Goal: Task Accomplishment & Management: Complete application form

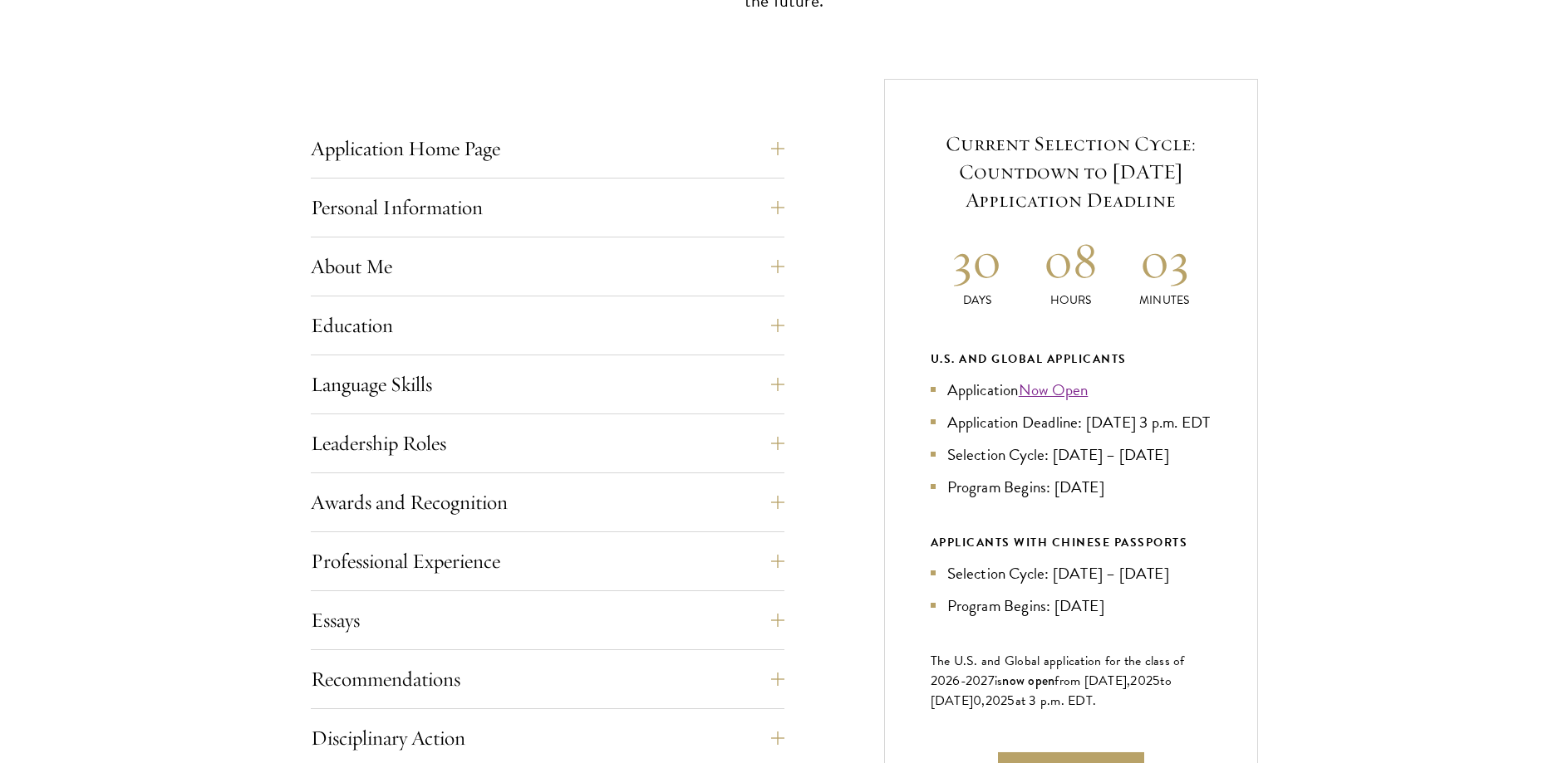
scroll to position [763, 0]
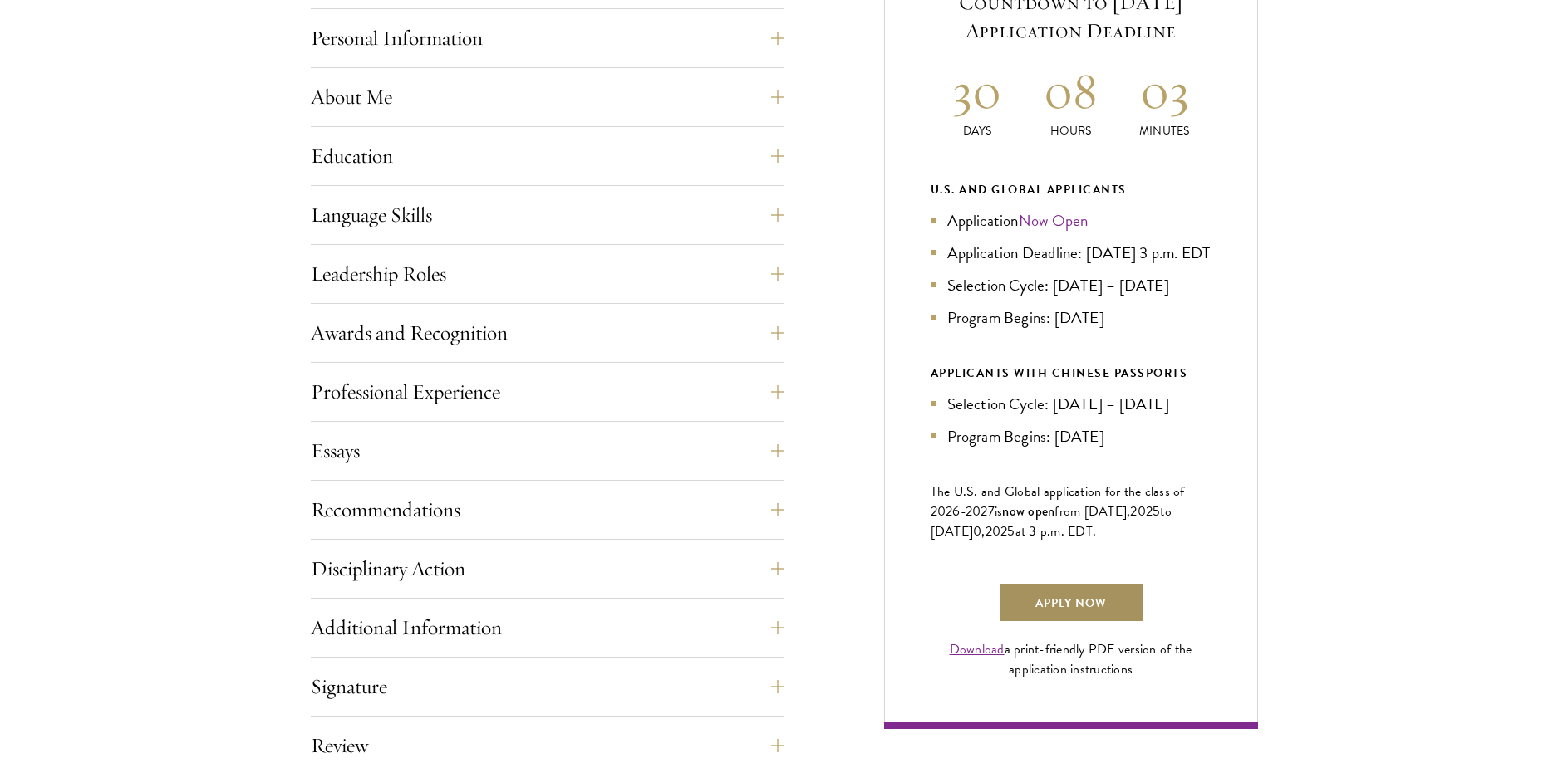
click at [1047, 623] on link "Apply Now" at bounding box center [1071, 602] width 146 height 40
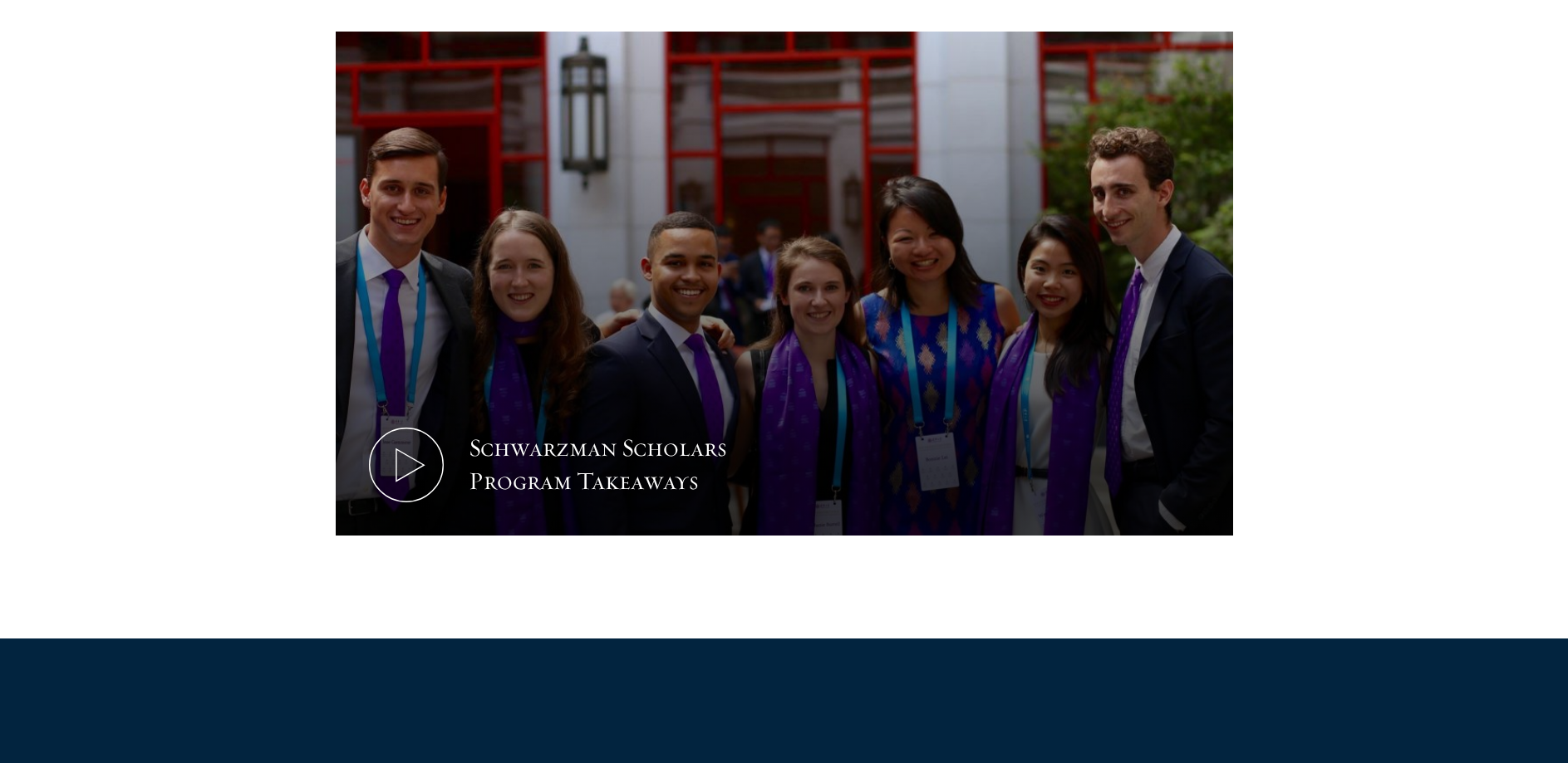
scroll to position [847, 0]
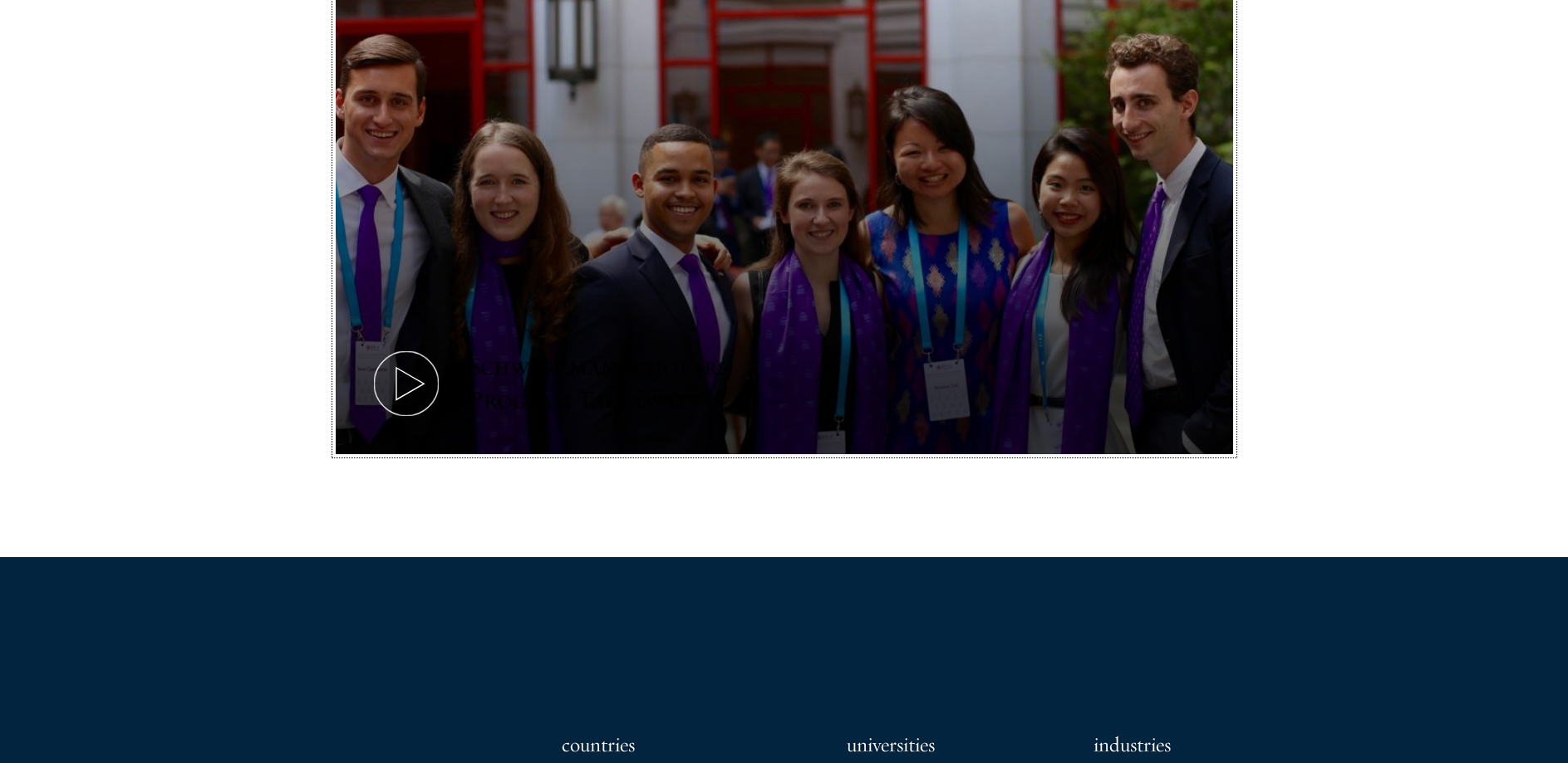
click at [416, 382] on icon at bounding box center [407, 384] width 74 height 74
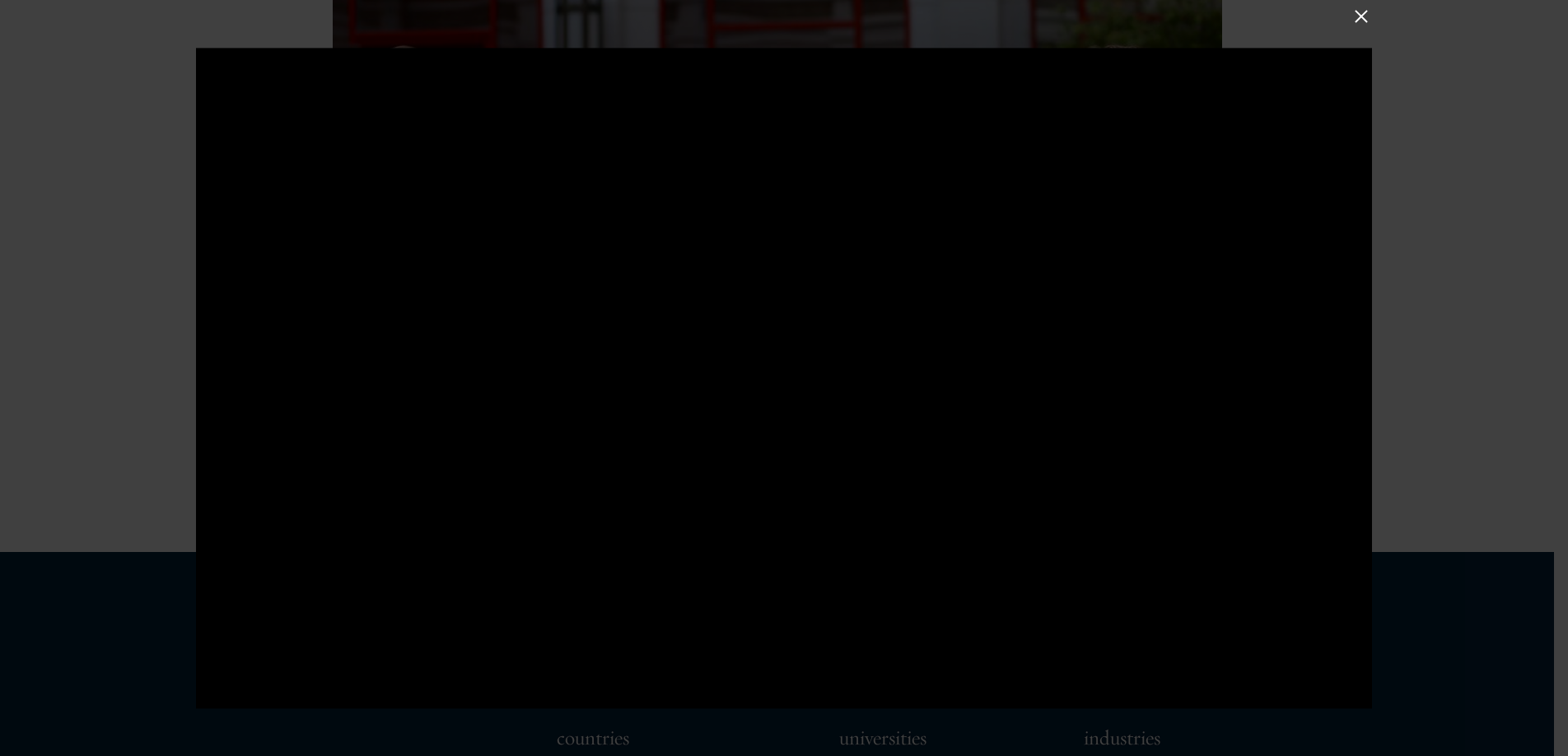
click at [1363, 18] on button at bounding box center [1361, 16] width 21 height 21
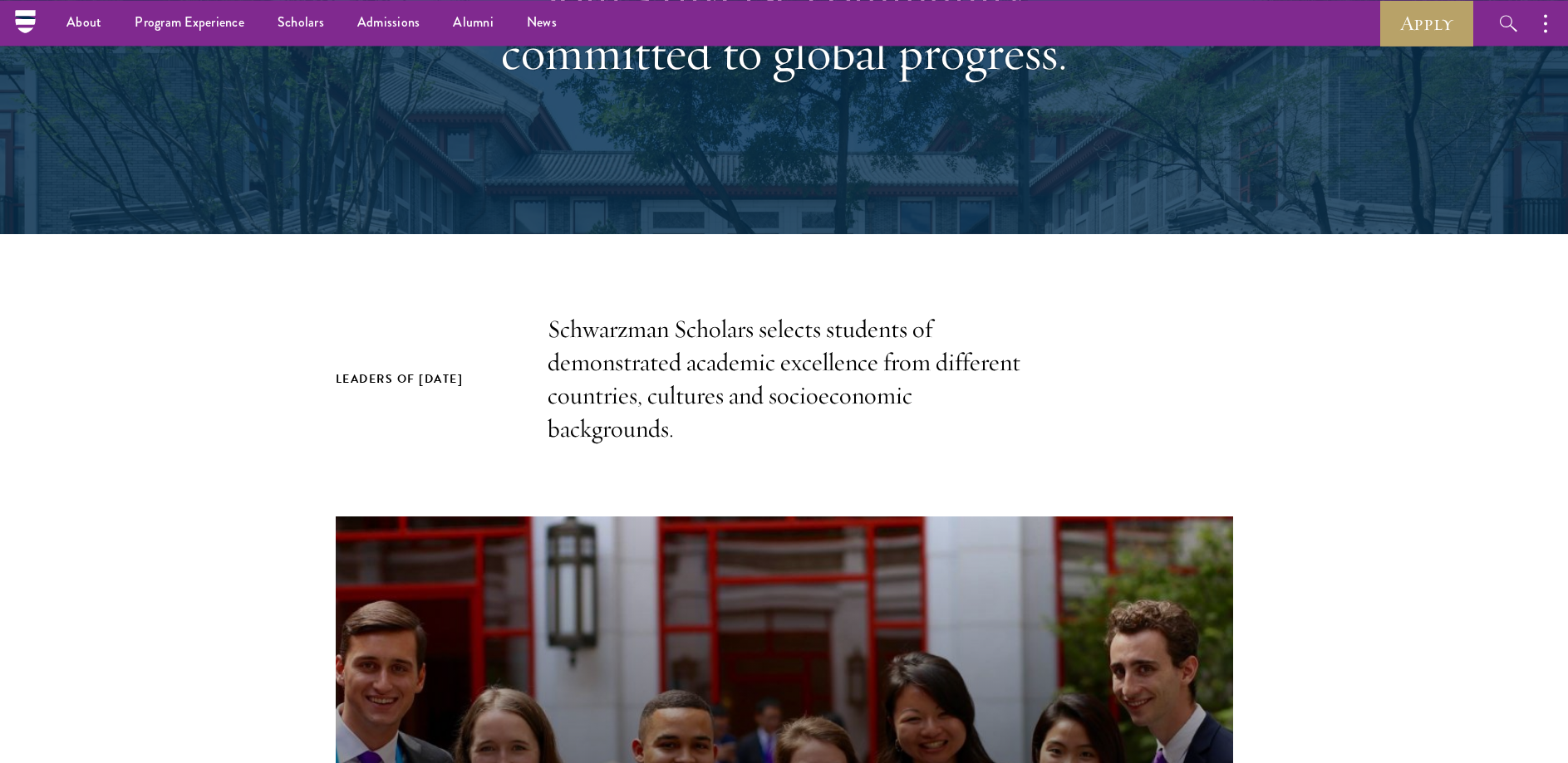
scroll to position [255, 0]
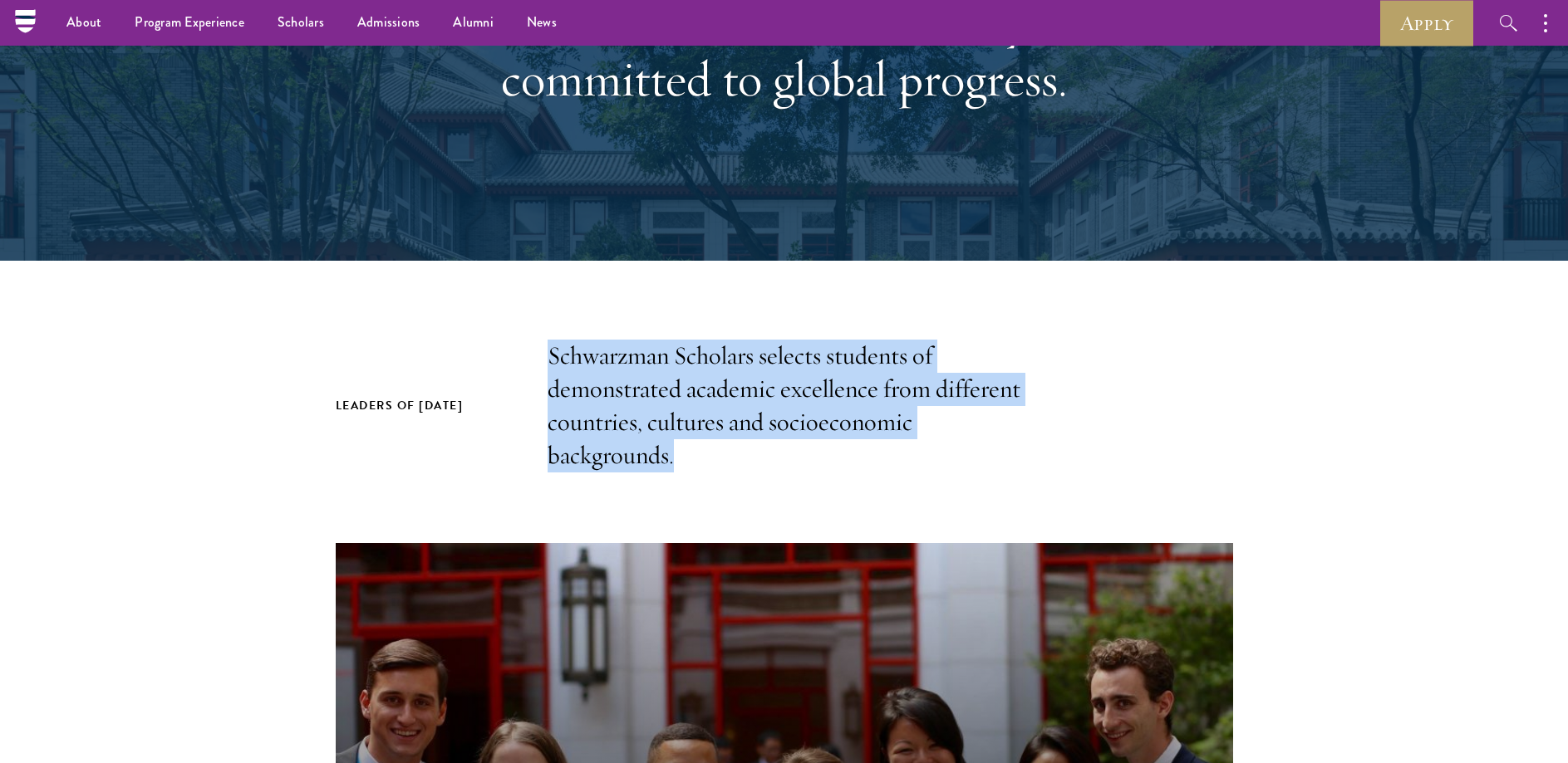
drag, startPoint x: 544, startPoint y: 358, endPoint x: 684, endPoint y: 492, distance: 193.8
click at [684, 492] on section "Leaders of [DATE] Schwarzman Scholars selects students of demonstrated academic…" at bounding box center [784, 745] width 1568 height 811
copy p "Schwarzman Scholars selects students of demonstrated academic excellence from d…"
